Goal: Task Accomplishment & Management: Complete application form

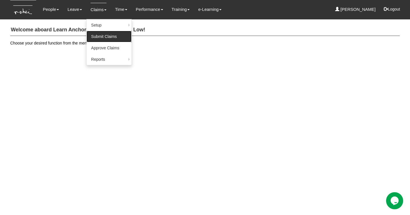
click at [99, 37] on link "Submit Claims" at bounding box center [109, 36] width 45 height 11
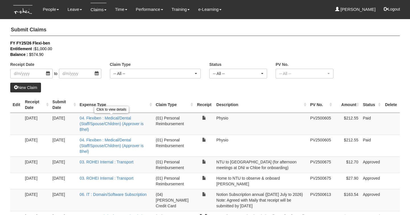
select select "50"
click at [30, 87] on link "New Claim" at bounding box center [25, 88] width 31 height 10
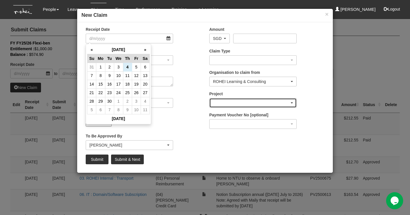
click at [224, 105] on div "button" at bounding box center [253, 102] width 87 height 9
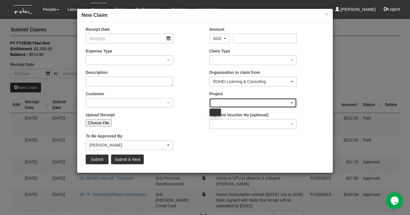
click at [249, 103] on div "button" at bounding box center [253, 102] width 87 height 9
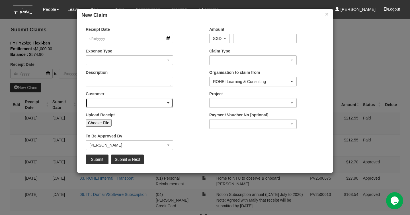
click at [110, 102] on div "button" at bounding box center [129, 102] width 87 height 9
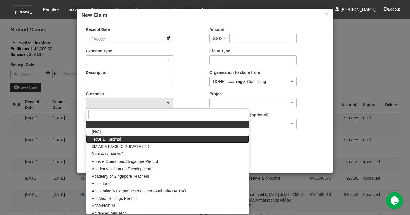
click at [108, 136] on span "_ROHEI Internal" at bounding box center [106, 139] width 29 height 6
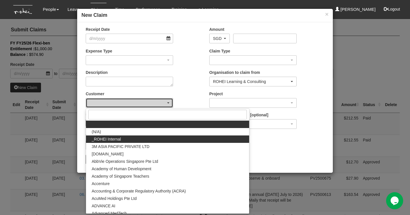
select select "397"
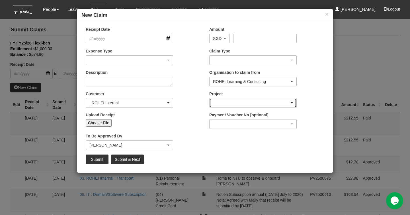
click at [230, 100] on div "button" at bounding box center [253, 102] width 87 height 9
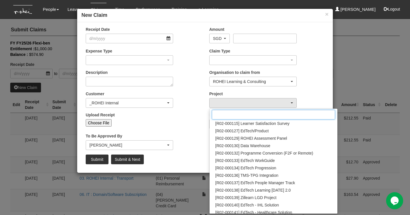
scroll to position [170, 0]
